Goal: Information Seeking & Learning: Learn about a topic

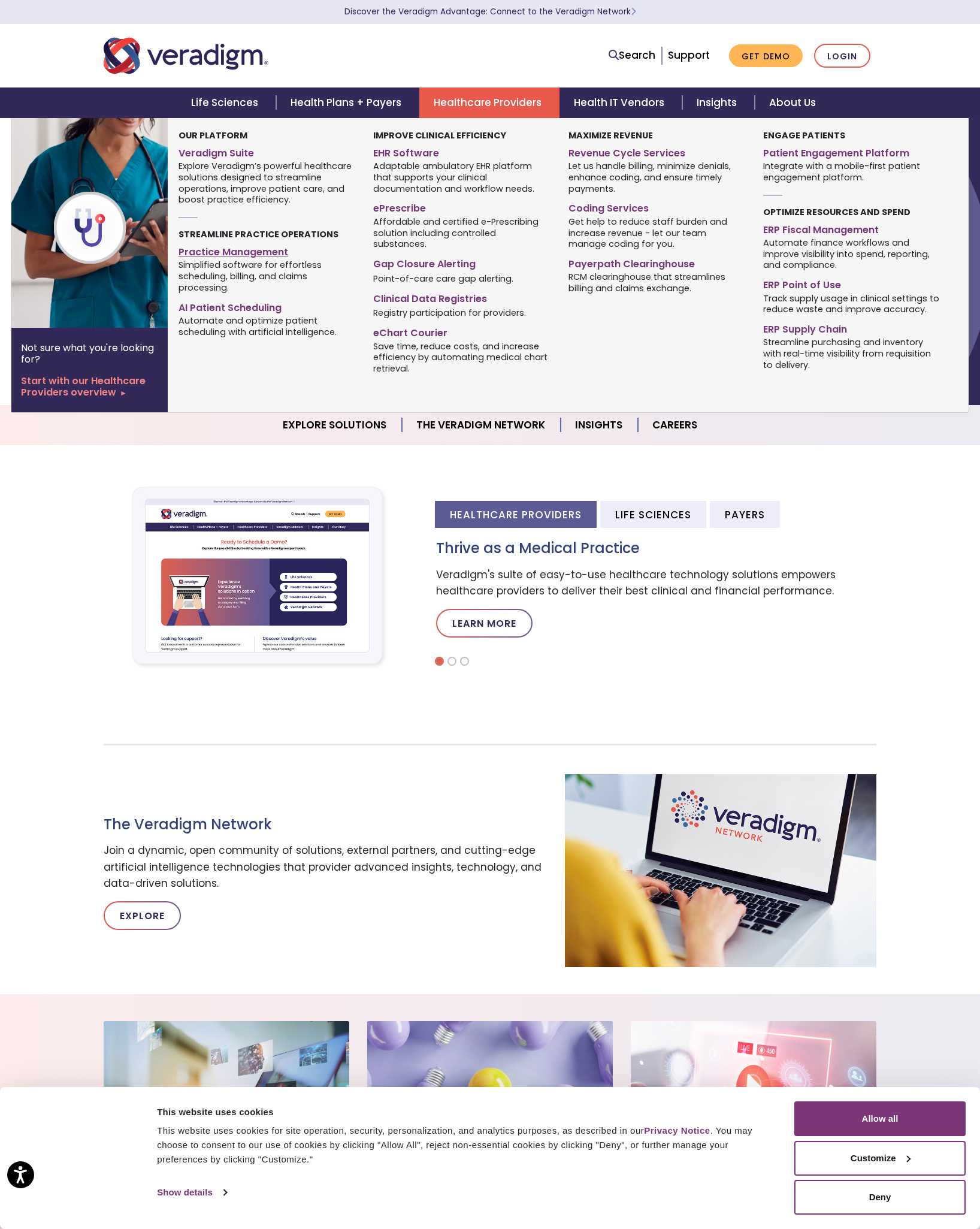
click at [220, 251] on link "Practice Management" at bounding box center [267, 250] width 177 height 17
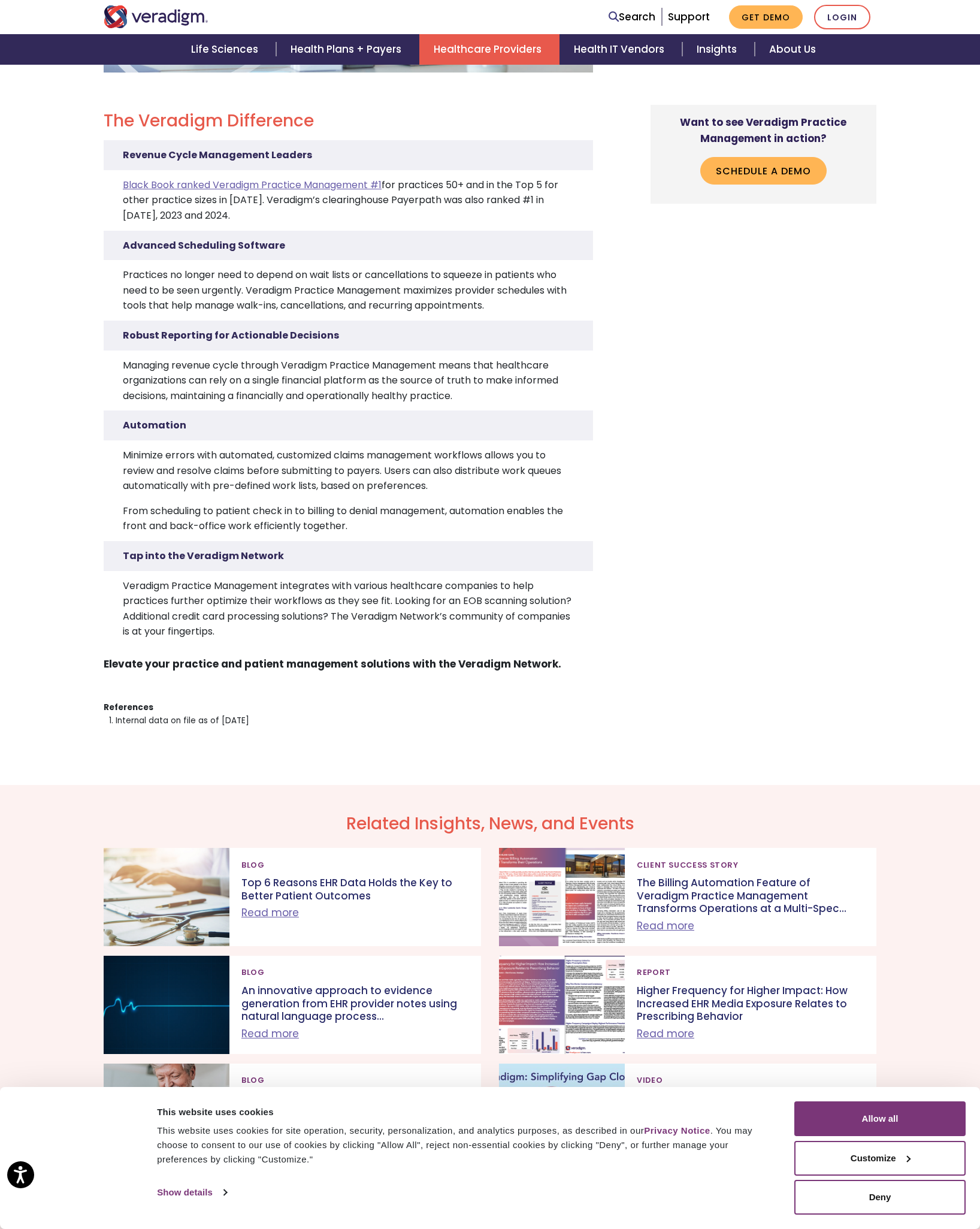
scroll to position [3385, 0]
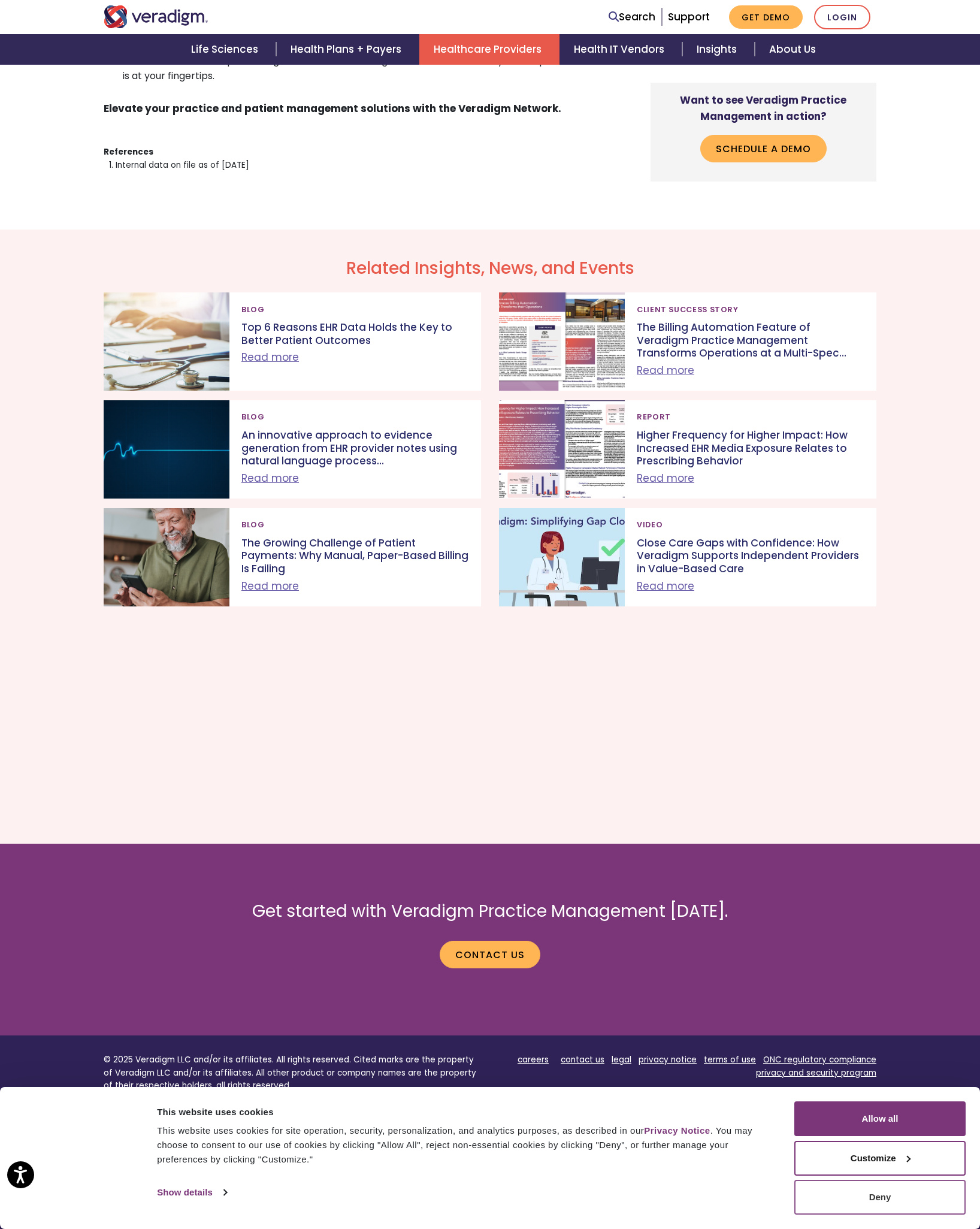
click at [859, 1190] on button "Deny" at bounding box center [880, 1197] width 172 height 35
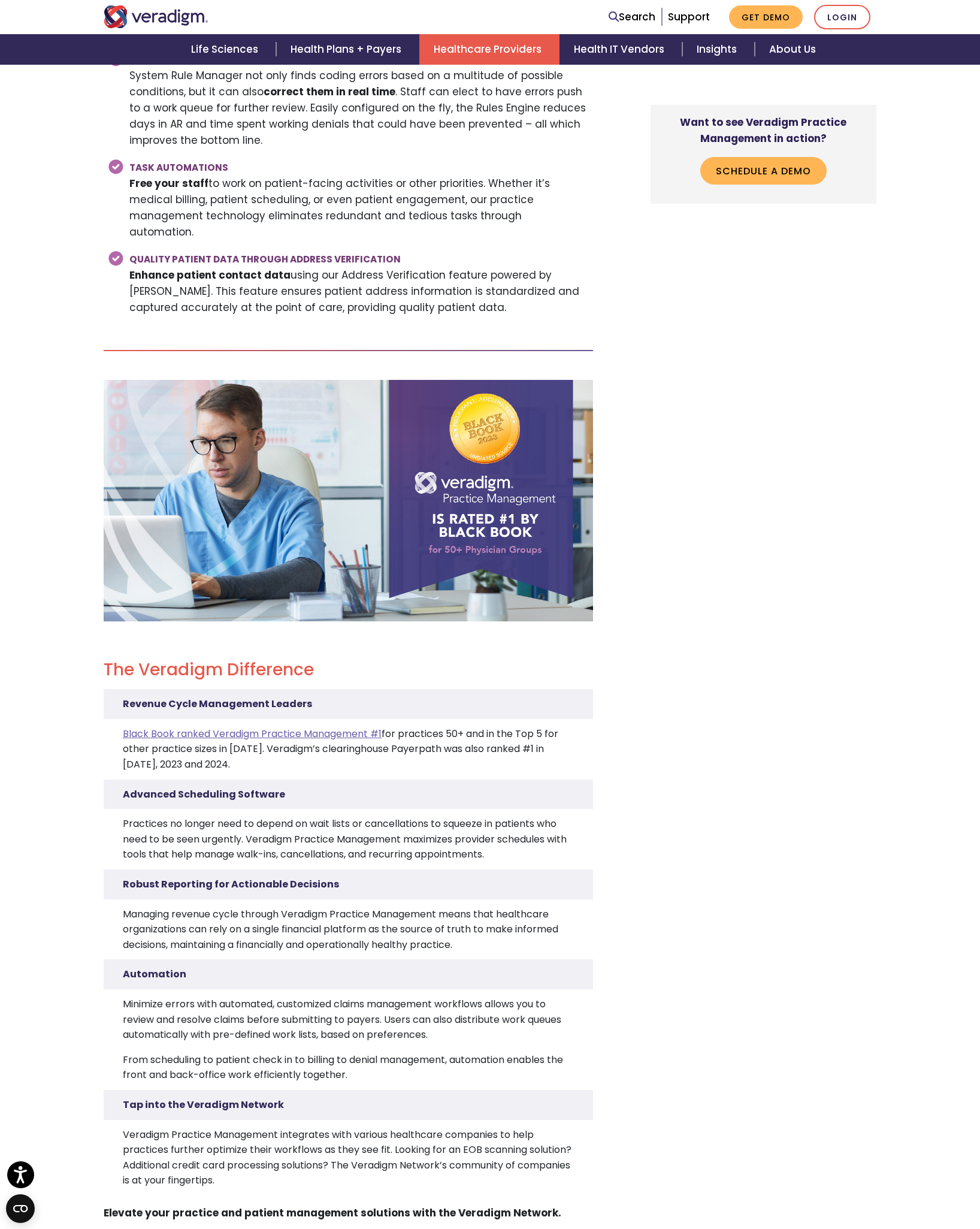
scroll to position [2343, 0]
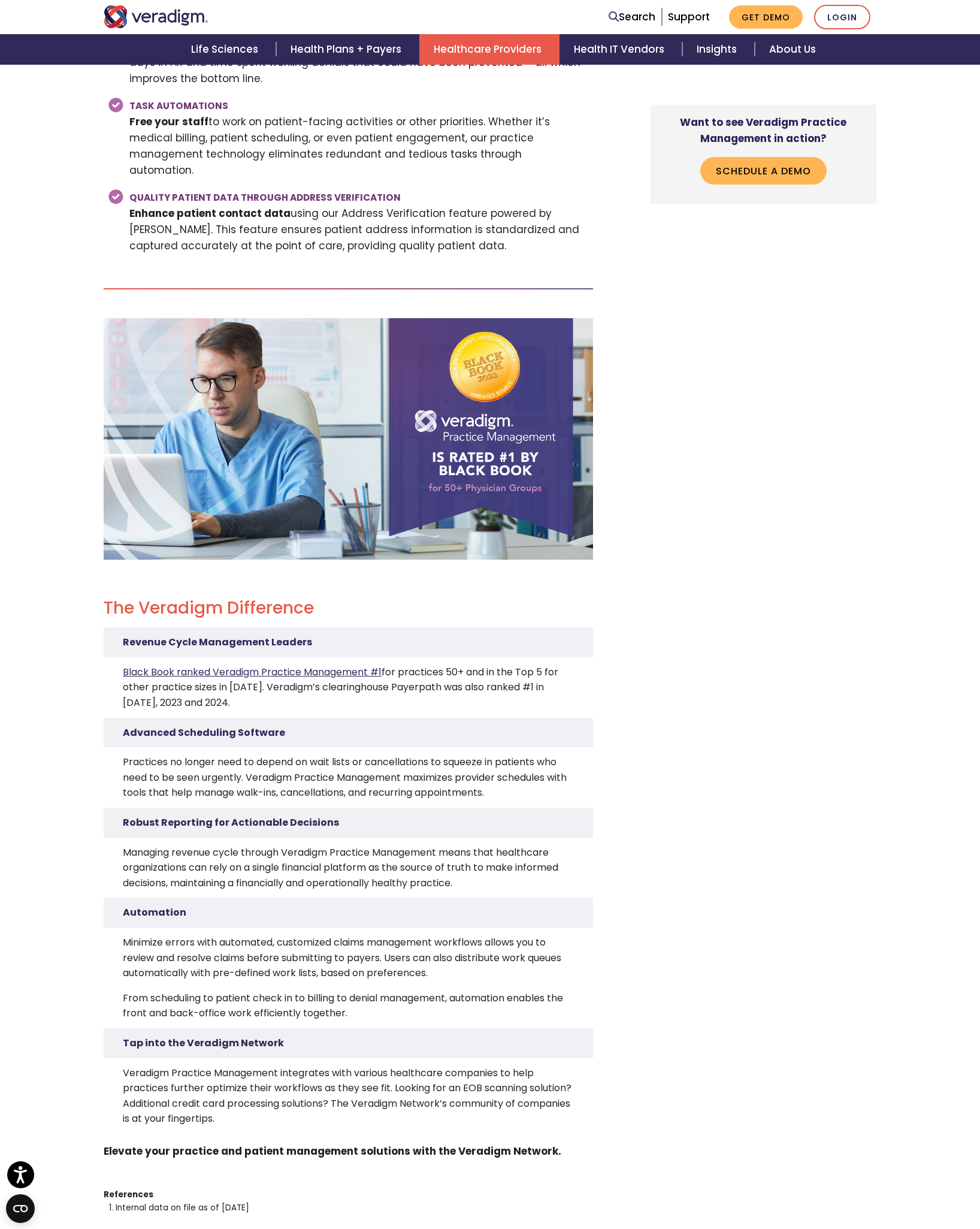
click at [197, 665] on link "Black Book ranked Veradigm Practice Management #1" at bounding box center [252, 672] width 259 height 14
